Goal: Transaction & Acquisition: Purchase product/service

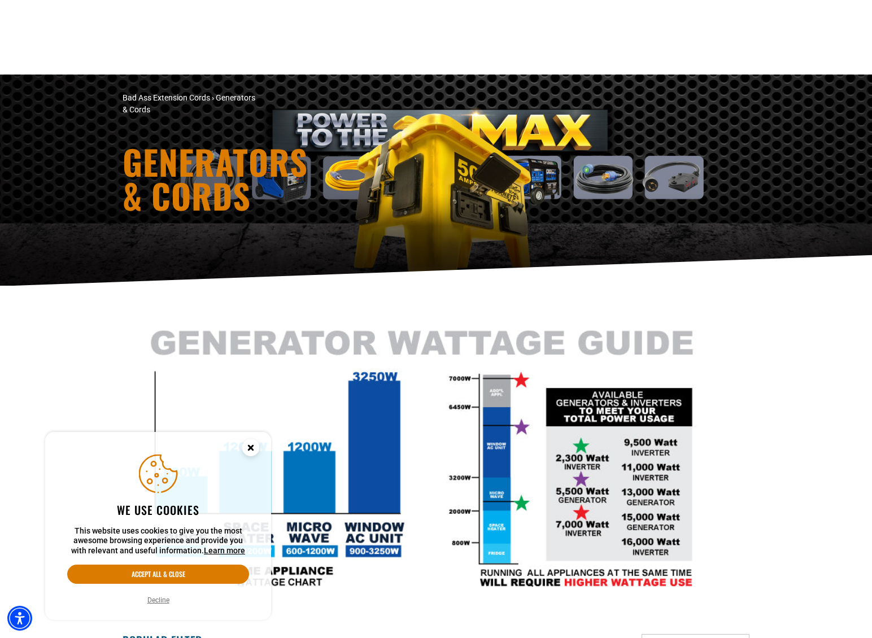
scroll to position [547, 0]
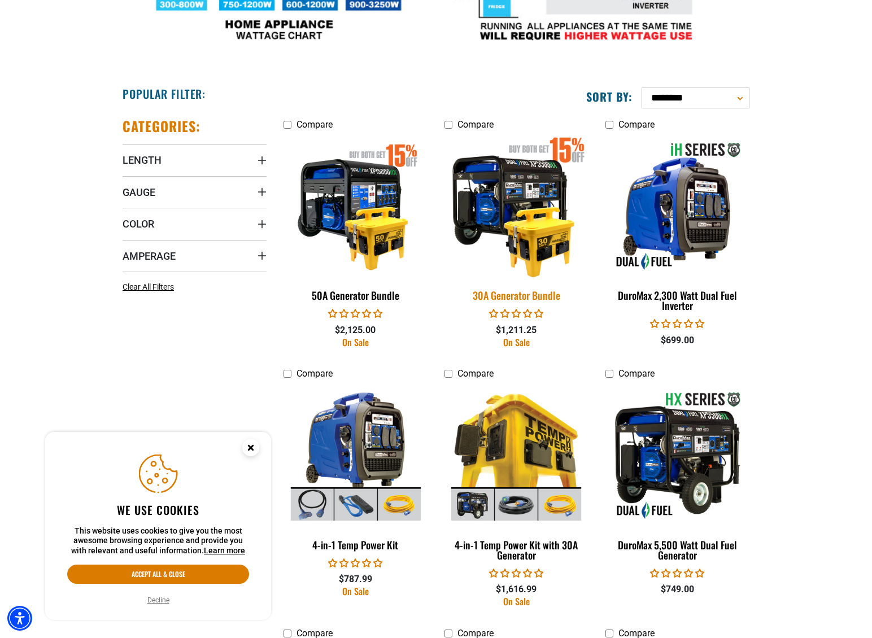
click at [543, 233] on img at bounding box center [516, 206] width 158 height 145
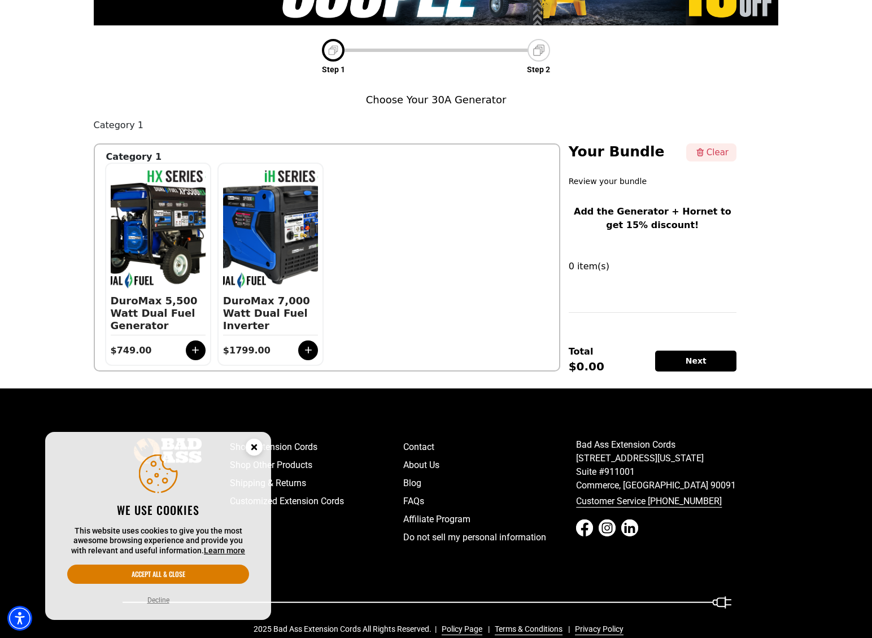
scroll to position [158, 0]
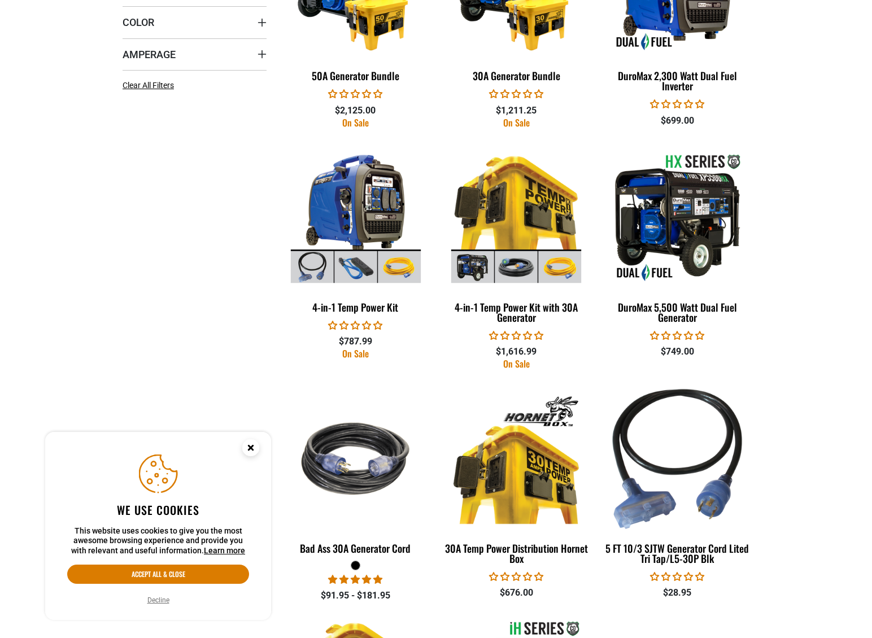
scroll to position [751, 0]
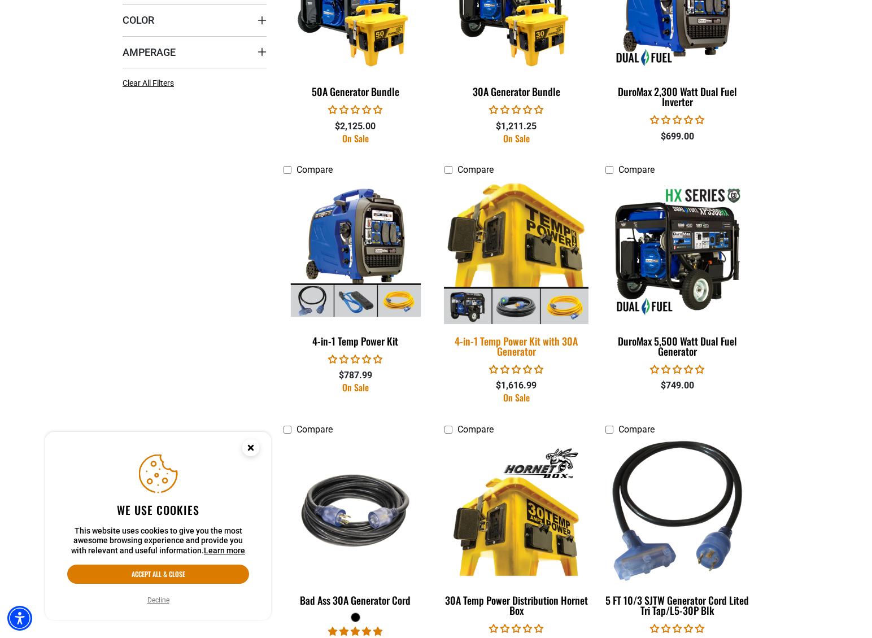
click at [524, 240] on img at bounding box center [516, 252] width 158 height 145
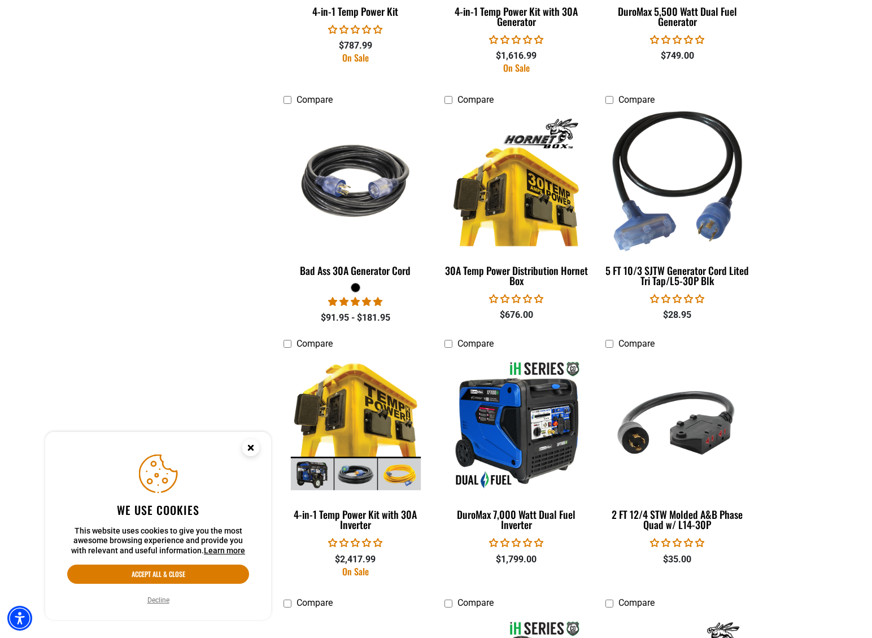
scroll to position [1085, 0]
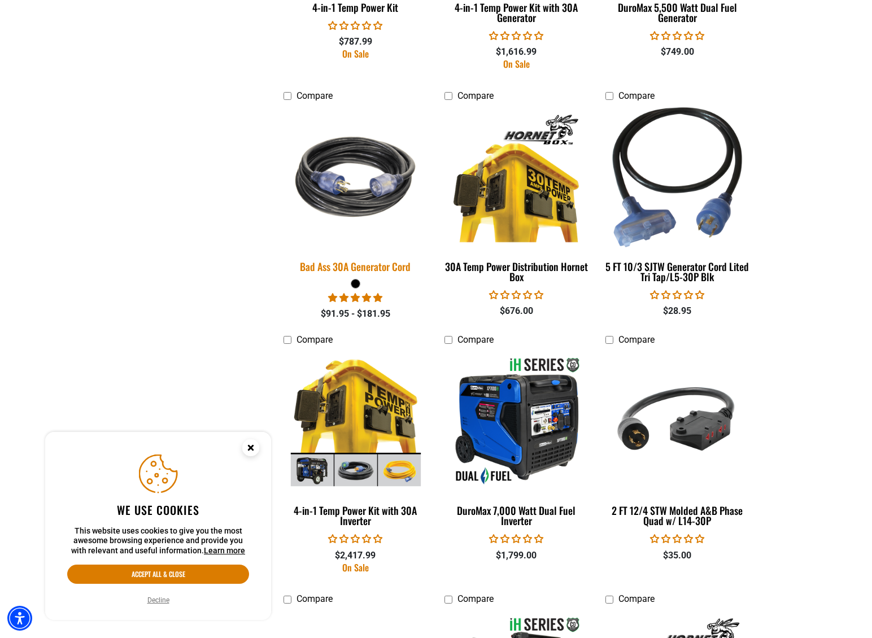
click at [379, 179] on img at bounding box center [356, 177] width 158 height 145
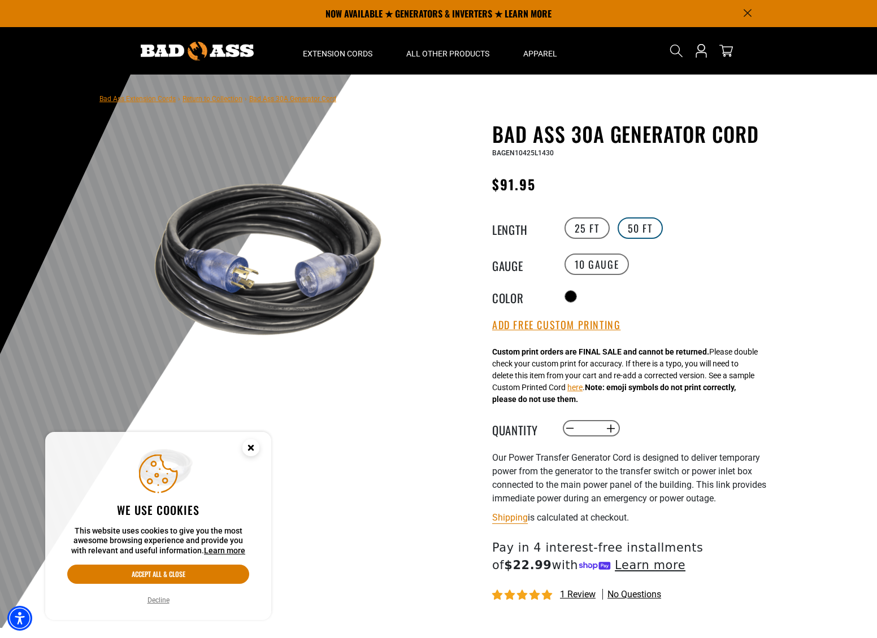
click at [631, 228] on label "50 FT" at bounding box center [640, 228] width 45 height 21
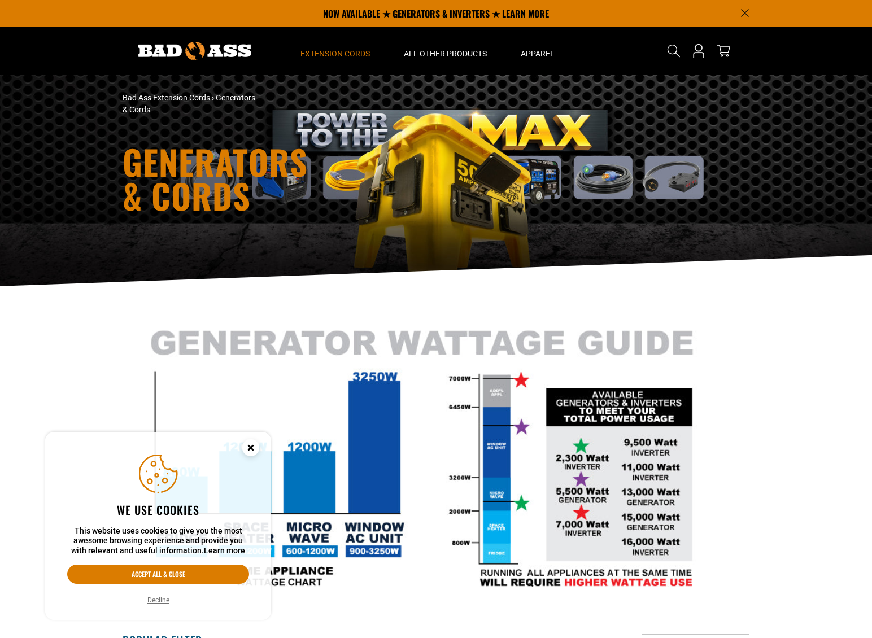
scroll to position [1085, 0]
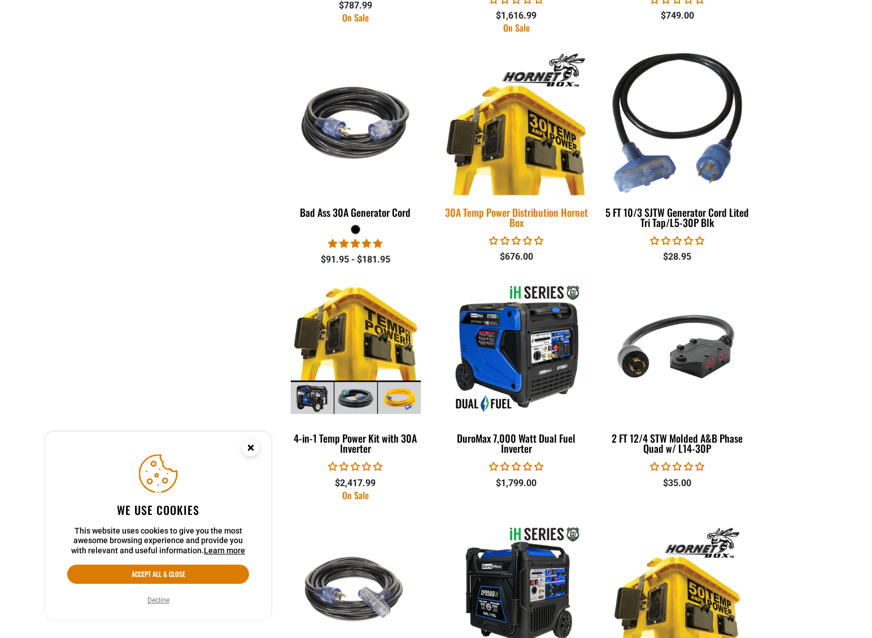
click at [544, 159] on img at bounding box center [516, 123] width 158 height 145
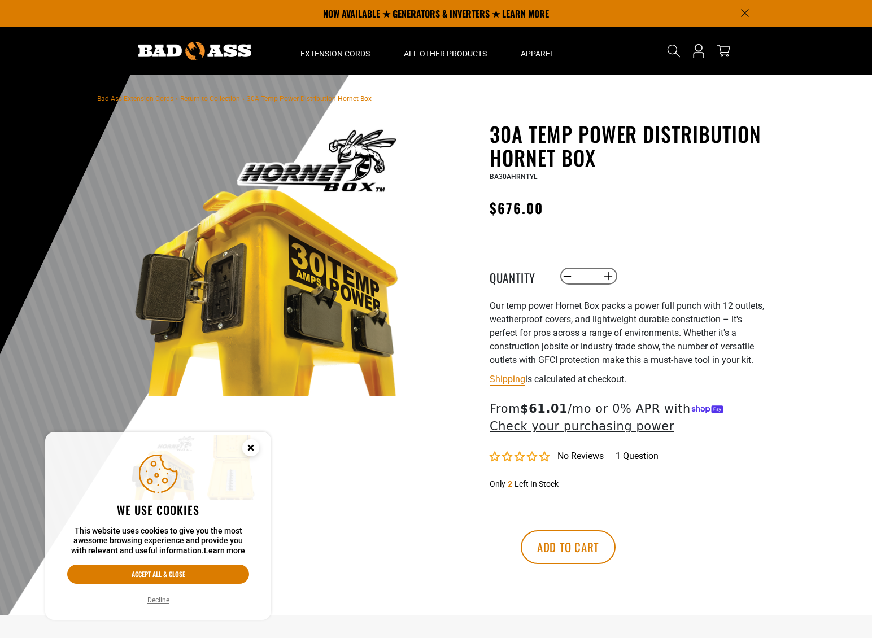
click at [252, 449] on icon "Cookie Consent" at bounding box center [251, 448] width 4 height 4
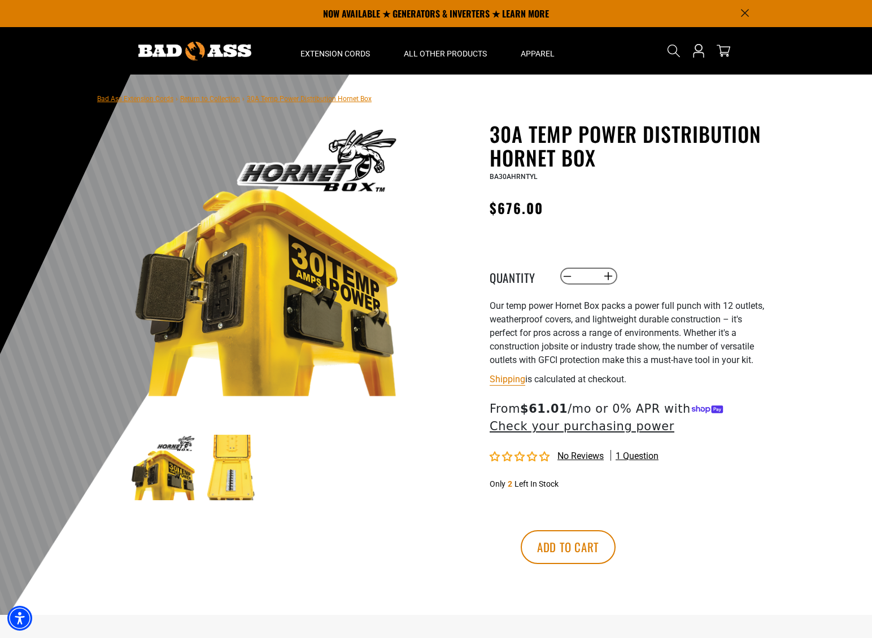
click at [238, 482] on img at bounding box center [232, 468] width 66 height 66
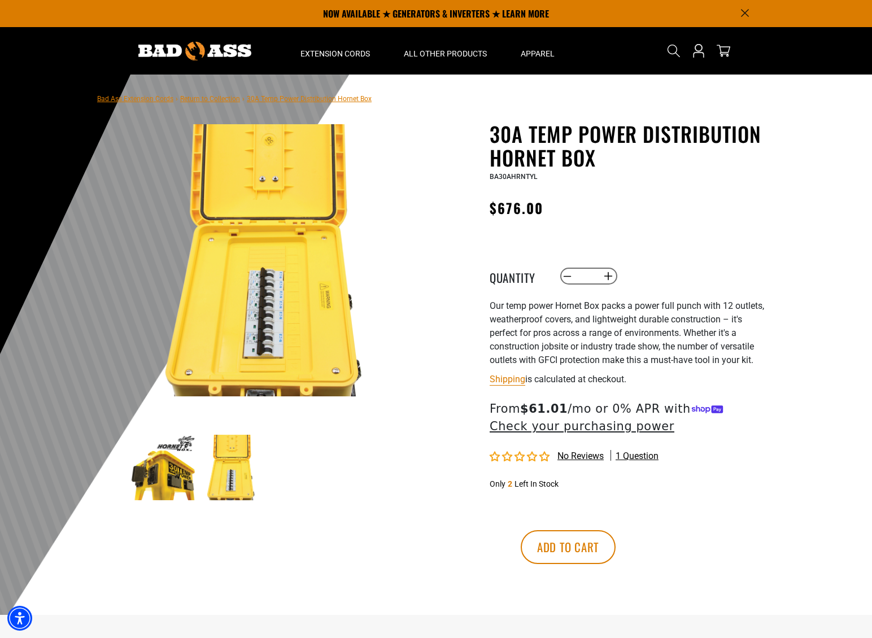
click at [172, 482] on img at bounding box center [164, 468] width 66 height 66
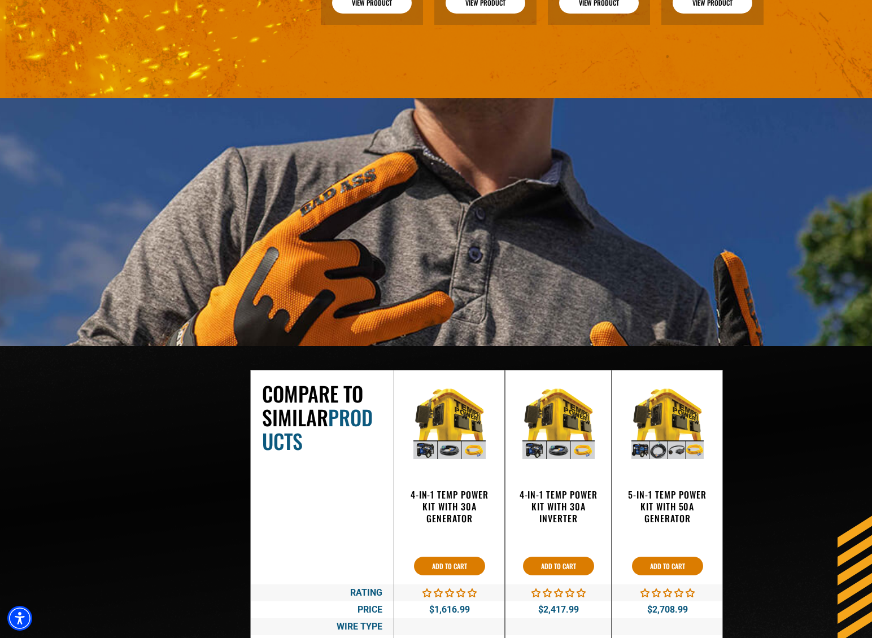
scroll to position [1453, 0]
